Goal: Transaction & Acquisition: Purchase product/service

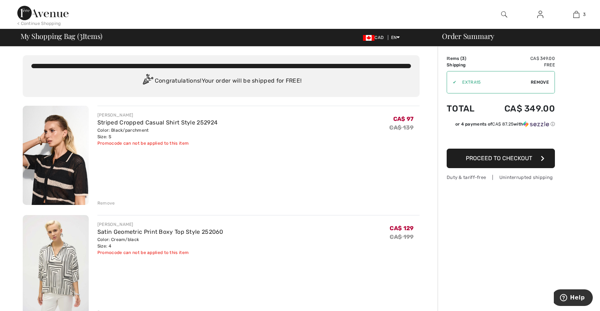
type input "EXTRA15"
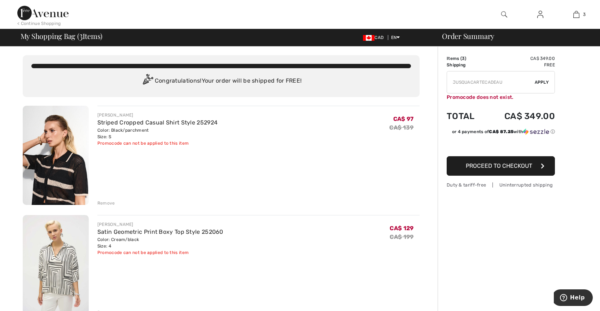
type input "NEW15"
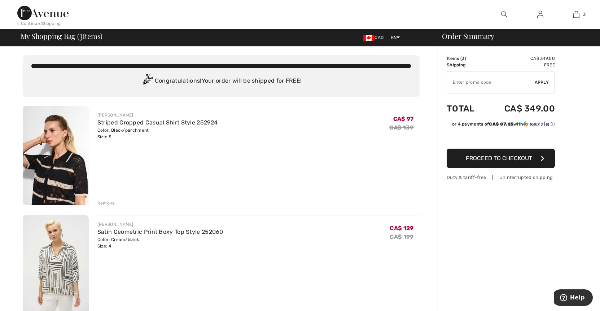
type input "FLASH15"
type input "NEW10"
type input "NEW15"
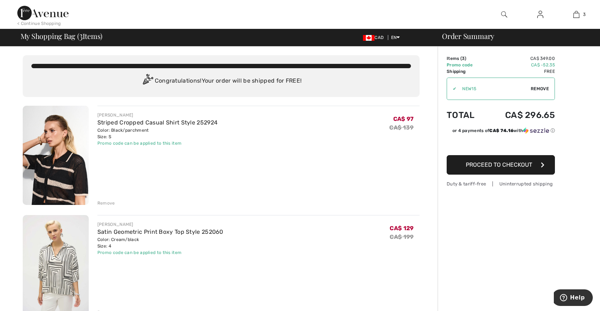
click at [485, 164] on span "Proceed to Checkout" at bounding box center [499, 164] width 66 height 7
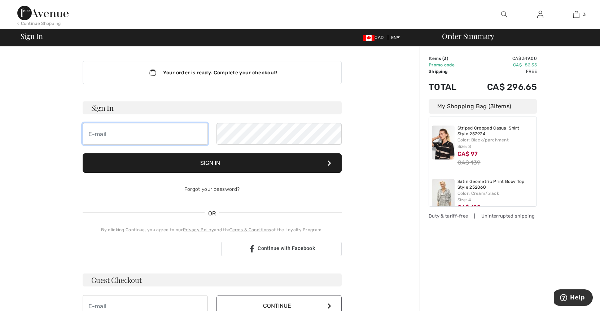
click at [140, 138] on input "email" at bounding box center [145, 134] width 125 height 22
drag, startPoint x: 215, startPoint y: 124, endPoint x: 84, endPoint y: 191, distance: 147.4
click at [84, 191] on div "Forgot your password?" at bounding box center [212, 190] width 259 height 22
click at [138, 135] on input "hongzhu@shaw" at bounding box center [145, 134] width 125 height 22
type input "hongzhu@shaw.ca"
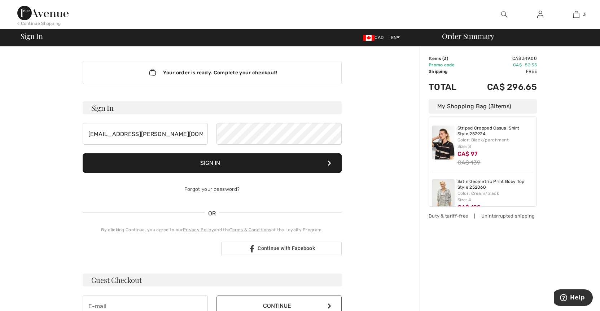
click at [213, 160] on button "Sign In" at bounding box center [212, 162] width 259 height 19
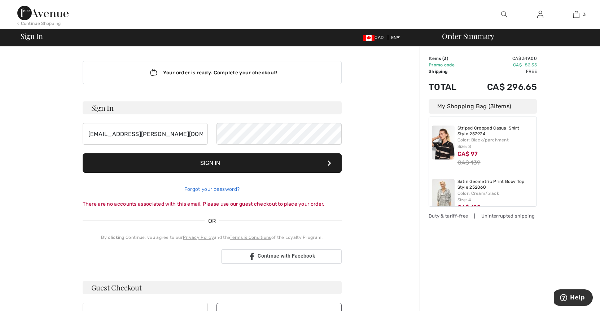
click at [231, 188] on link "Forgot your password?" at bounding box center [211, 189] width 55 height 6
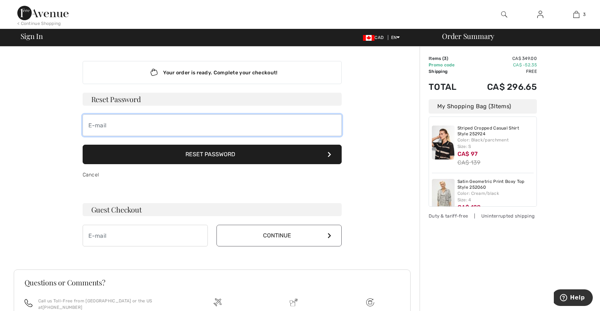
click at [142, 124] on input "email" at bounding box center [212, 125] width 259 height 22
type input "hongzhu@shaw.ca"
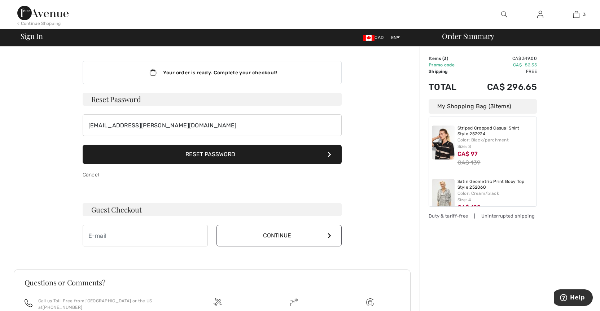
click at [216, 153] on button "Reset Password" at bounding box center [212, 154] width 259 height 19
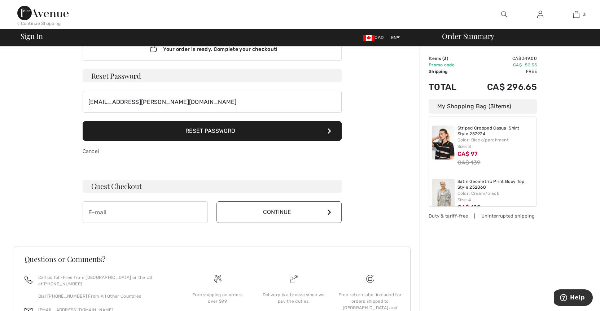
scroll to position [36, 0]
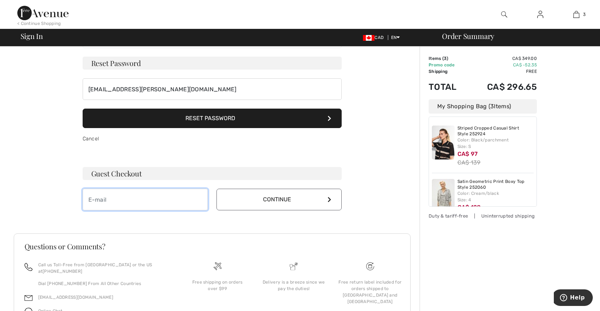
click at [143, 204] on input "email" at bounding box center [145, 200] width 125 height 22
type input "[EMAIL_ADDRESS][PERSON_NAME][DOMAIN_NAME]"
click at [325, 201] on button "Continue" at bounding box center [279, 200] width 125 height 22
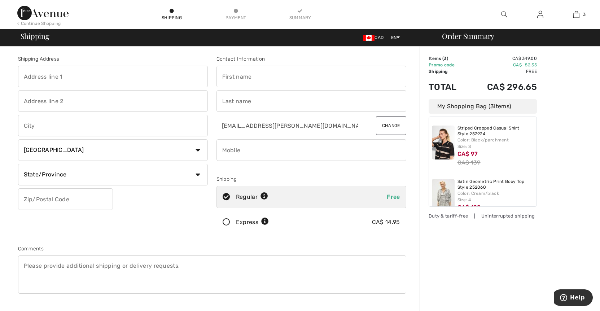
click at [80, 78] on input "text" at bounding box center [113, 77] width 190 height 22
type input "c"
click at [22, 75] on input "Cassiar Place" at bounding box center [113, 77] width 190 height 22
type input "3033 Cassiar Place"
click at [49, 129] on input "text" at bounding box center [113, 126] width 190 height 22
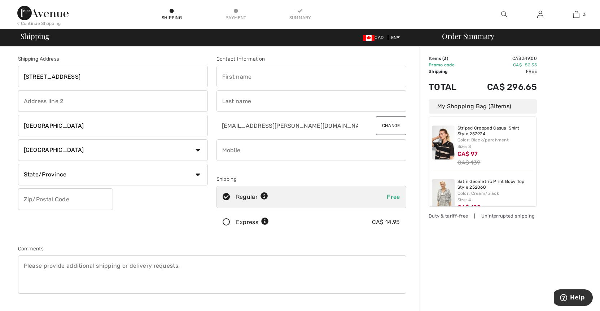
type input "Abbotsford"
click at [104, 175] on select "State/Province Alberta British Columbia Manitoba New Brunswick Newfoundland and…" at bounding box center [113, 175] width 190 height 22
select select "BC"
click at [18, 164] on select "State/Province Alberta British Columbia Manitoba New Brunswick Newfoundland and…" at bounding box center [113, 175] width 190 height 22
click at [89, 199] on input "text" at bounding box center [65, 199] width 95 height 22
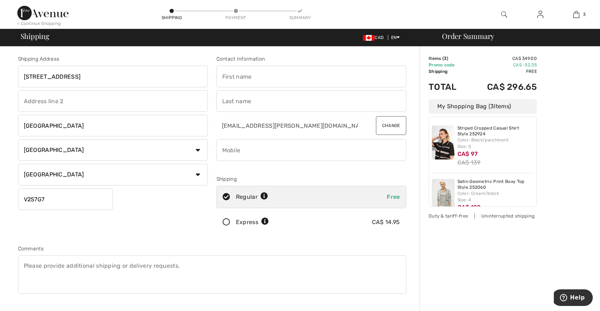
type input "V2S7G7"
click at [282, 80] on input "text" at bounding box center [312, 77] width 190 height 22
type input "Hong"
click at [271, 96] on input "text" at bounding box center [312, 101] width 190 height 22
type input "Zhu"
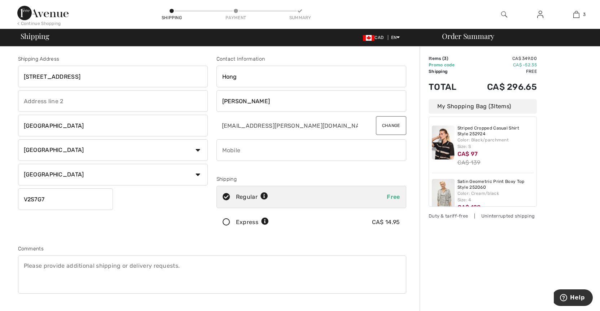
click at [269, 157] on input "phone" at bounding box center [312, 150] width 190 height 22
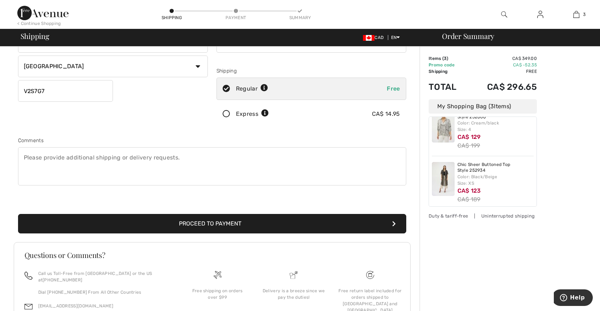
scroll to position [72, 0]
type input "7787792089"
click at [204, 225] on button "Proceed to Payment" at bounding box center [212, 223] width 388 height 19
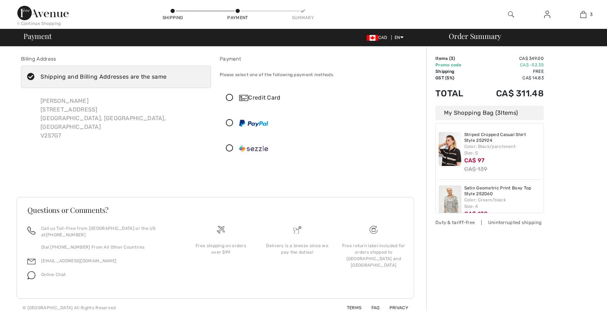
checkbox input "true"
click at [229, 96] on icon at bounding box center [229, 98] width 19 height 8
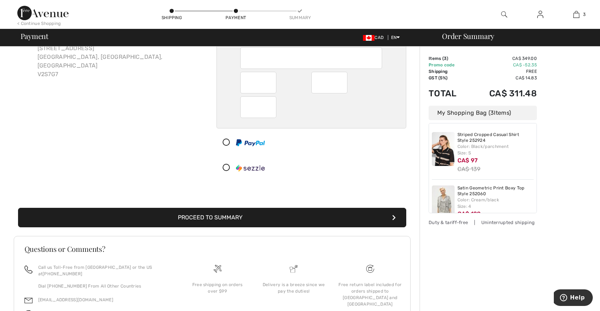
scroll to position [72, 0]
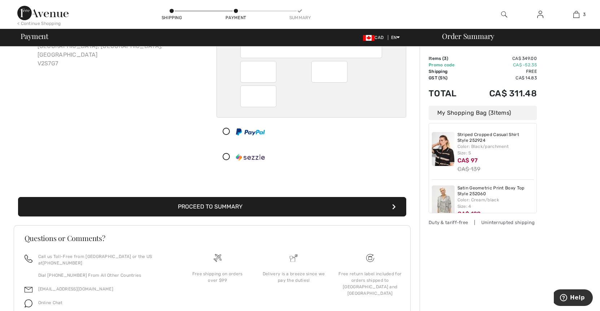
click at [214, 205] on button "Proceed to Summary" at bounding box center [212, 206] width 388 height 19
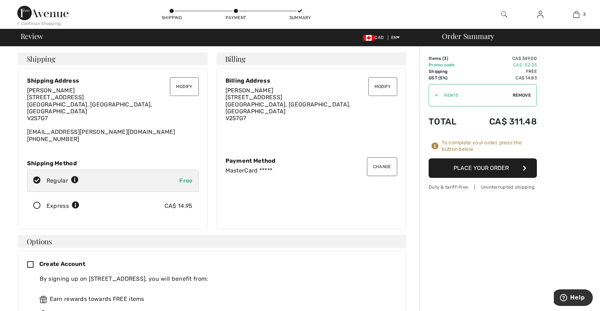
click at [474, 166] on button "Place Your Order" at bounding box center [483, 167] width 108 height 19
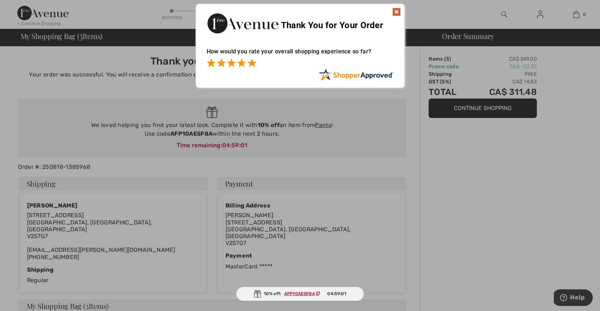
click at [251, 63] on span at bounding box center [252, 62] width 9 height 9
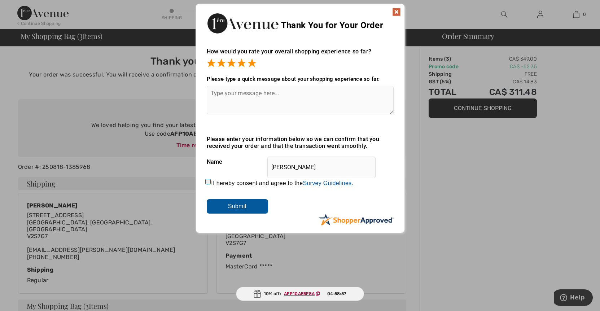
click at [233, 205] on input "Submit" at bounding box center [237, 206] width 61 height 14
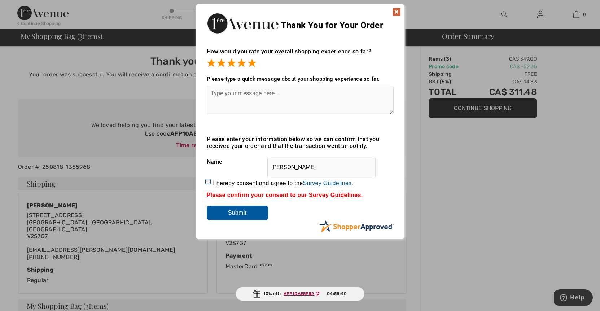
click at [209, 183] on input "I hereby consent and agree to the By submitting a review, you grant permission …" at bounding box center [209, 183] width 5 height 5
checkbox input "true"
click at [240, 211] on input "Submit" at bounding box center [237, 213] width 61 height 14
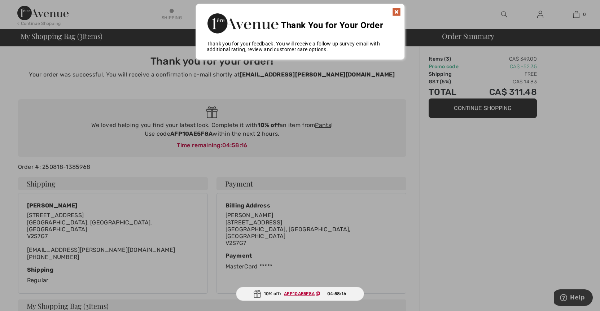
click at [397, 9] on img at bounding box center [396, 12] width 9 height 9
